Goal: Information Seeking & Learning: Learn about a topic

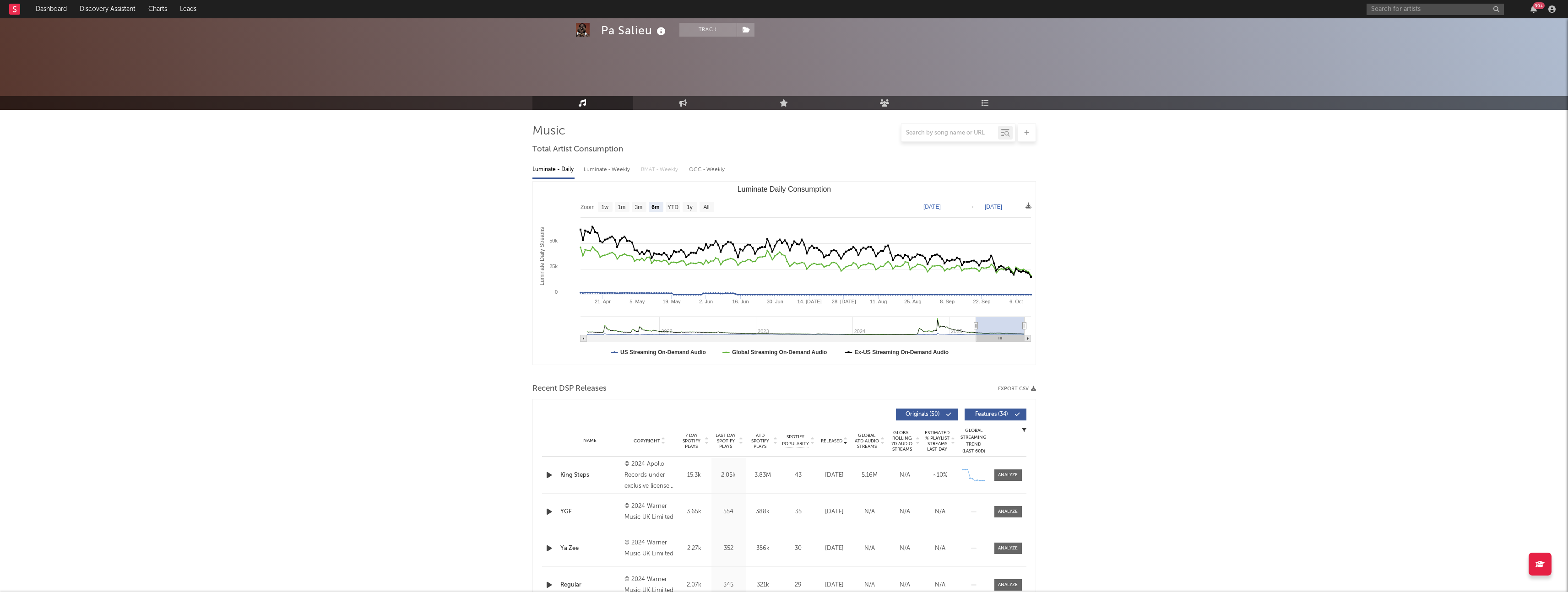
select select "6m"
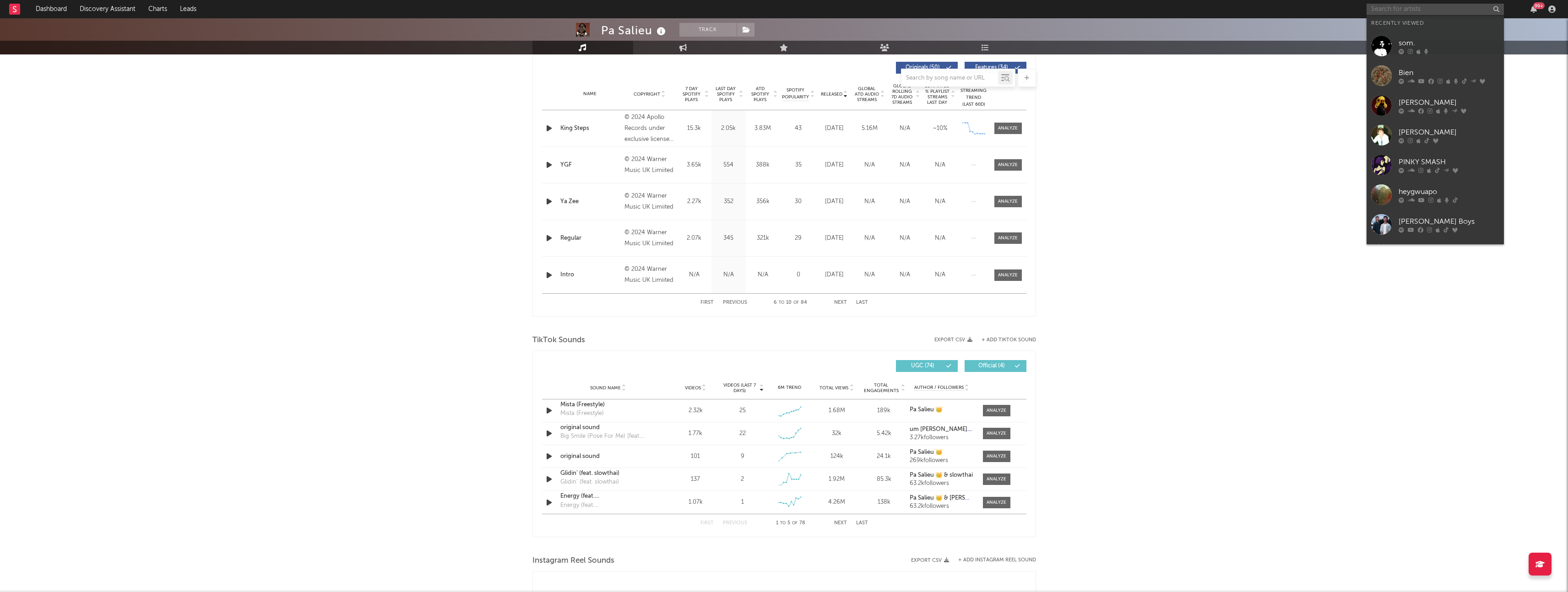
click at [1394, 5] on input "text" at bounding box center [1435, 9] width 138 height 11
type input "yves"
click at [1392, 32] on link "[PERSON_NAME]" at bounding box center [1435, 31] width 138 height 30
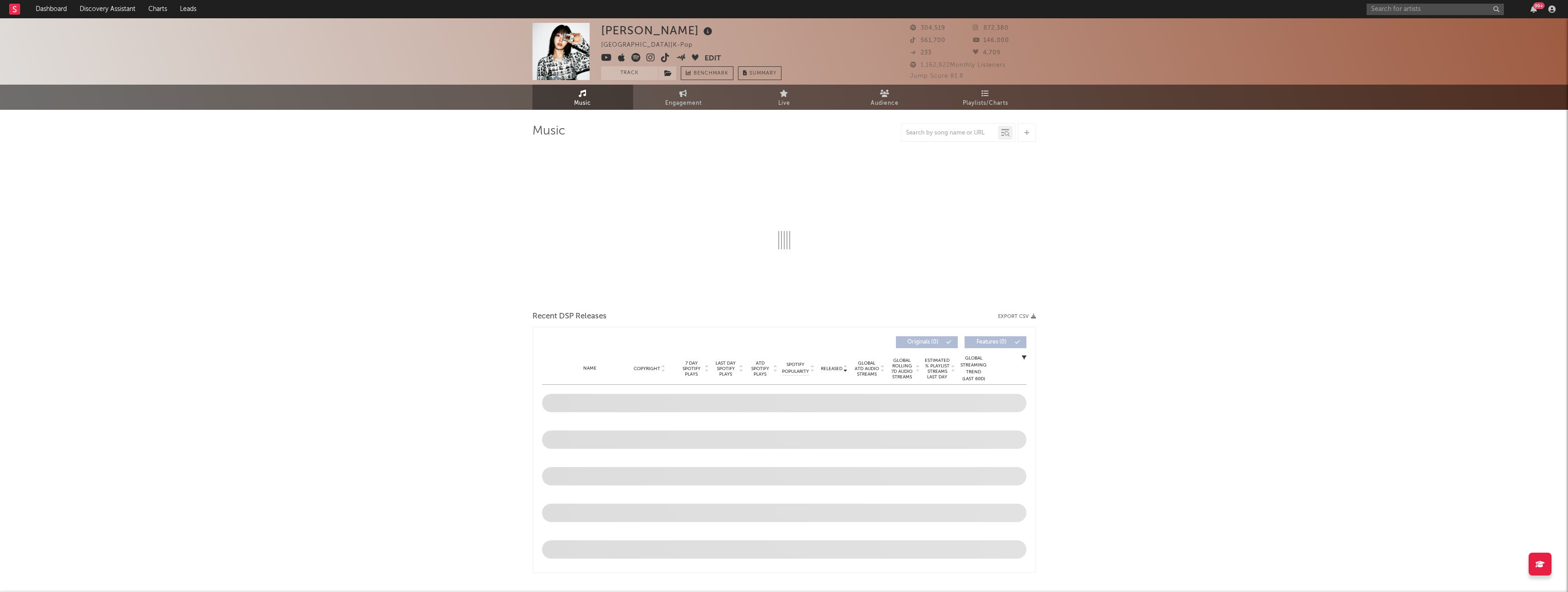
select select "6m"
